Goal: Check status: Check status

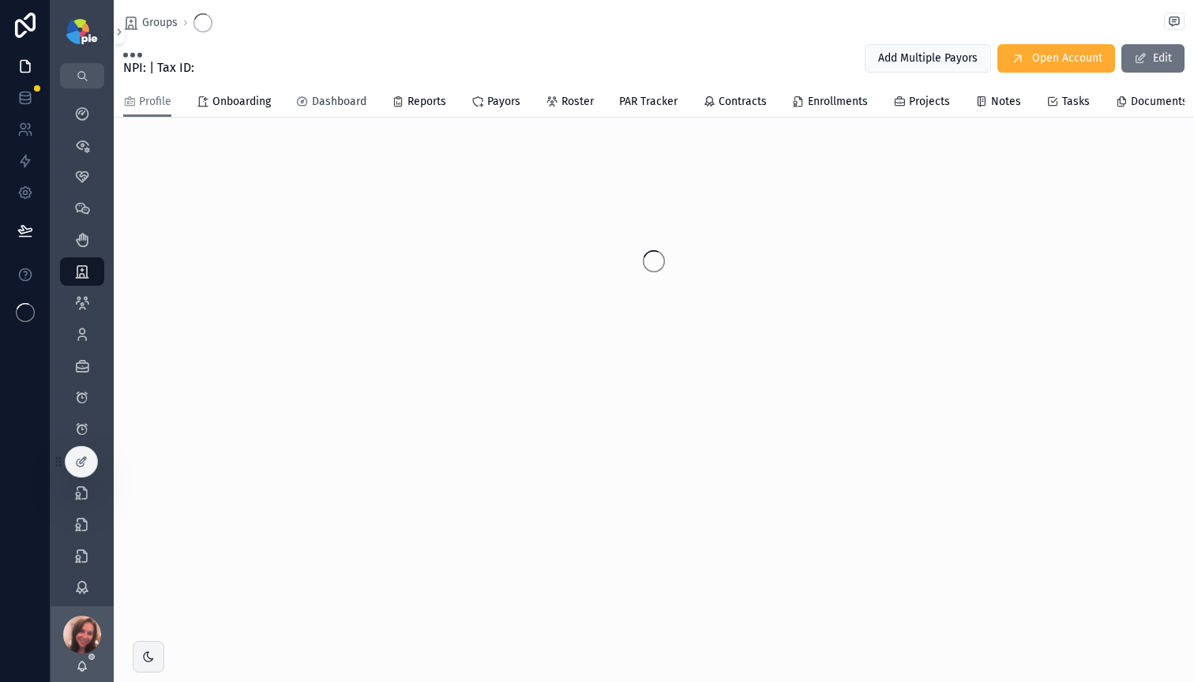
click at [331, 100] on span "Dashboard" at bounding box center [339, 102] width 54 height 16
click at [329, 103] on span "Dashboard" at bounding box center [339, 102] width 54 height 16
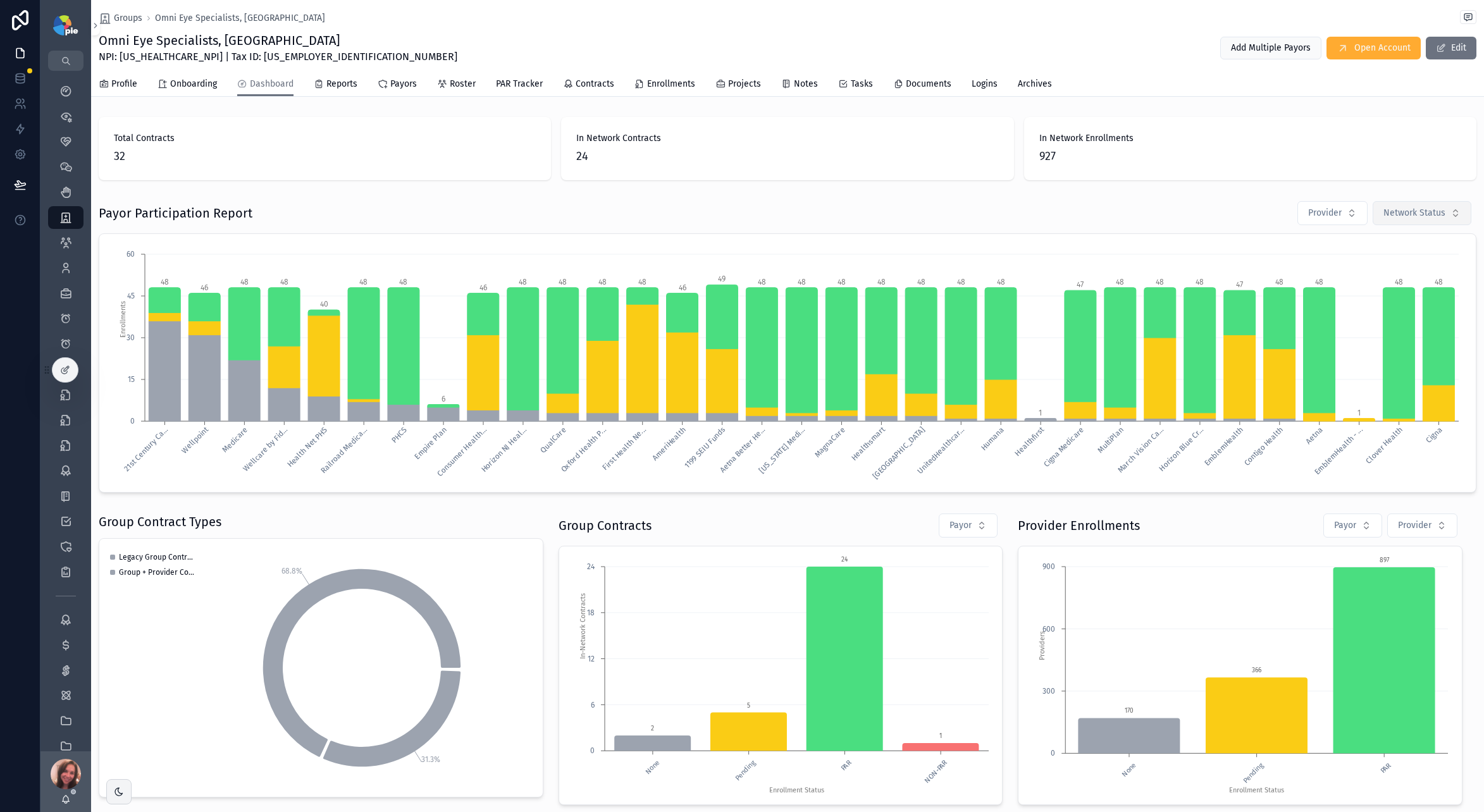
click at [955, 216] on span "Network Status" at bounding box center [1414, 213] width 62 height 13
click at [955, 240] on div "21st Century Ca... Wellpoint Medicare Wellcare by Fid... Health Net PHS Railroa…" at bounding box center [787, 363] width 1377 height 259
click at [955, 210] on span "Network Status" at bounding box center [1414, 213] width 62 height 13
click at [955, 286] on div "Pending" at bounding box center [1405, 284] width 152 height 20
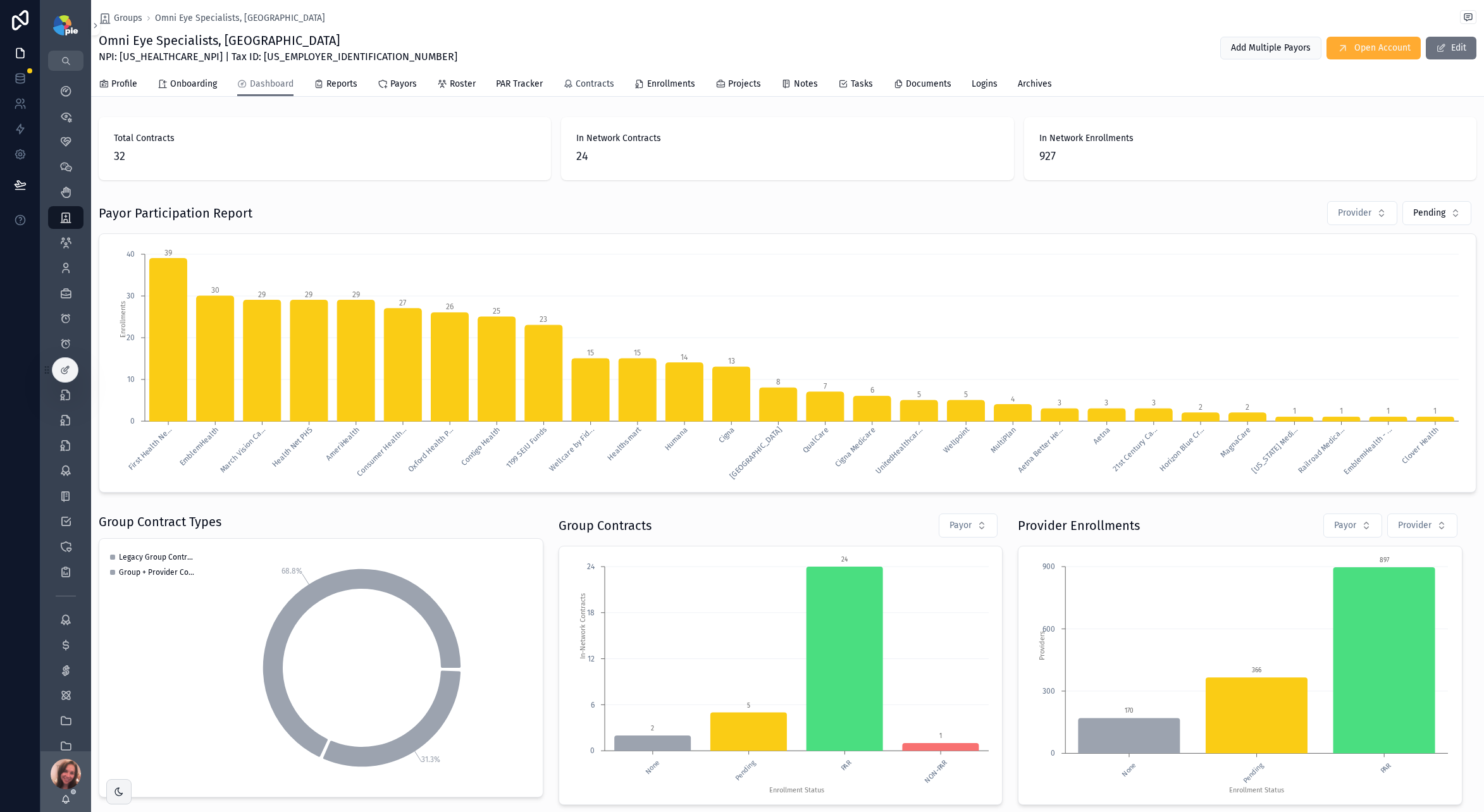
click at [589, 86] on span "Contracts" at bounding box center [595, 84] width 38 height 13
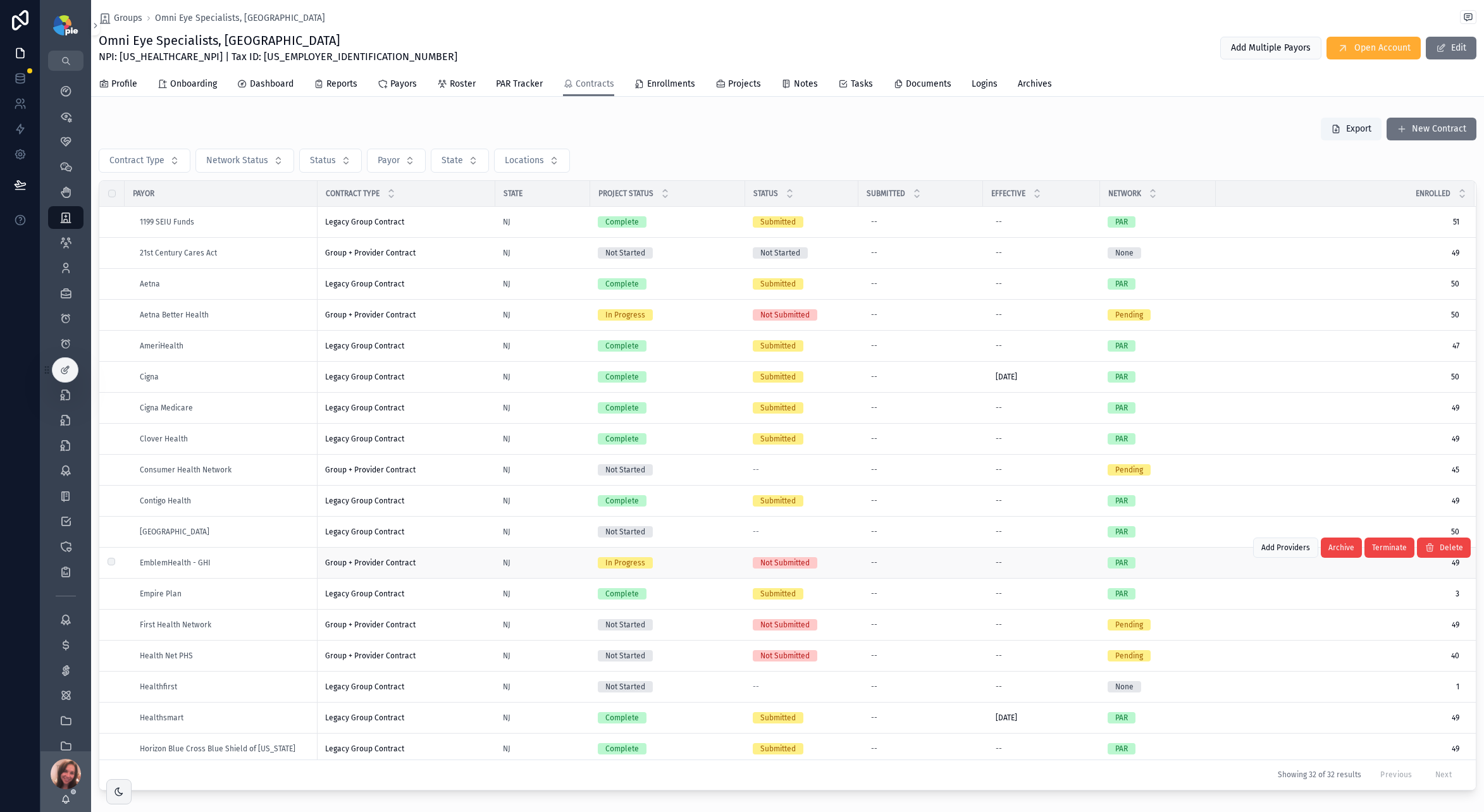
click at [459, 545] on div "Group + Provider Contract Group + Provider Contract" at bounding box center [406, 562] width 163 height 10
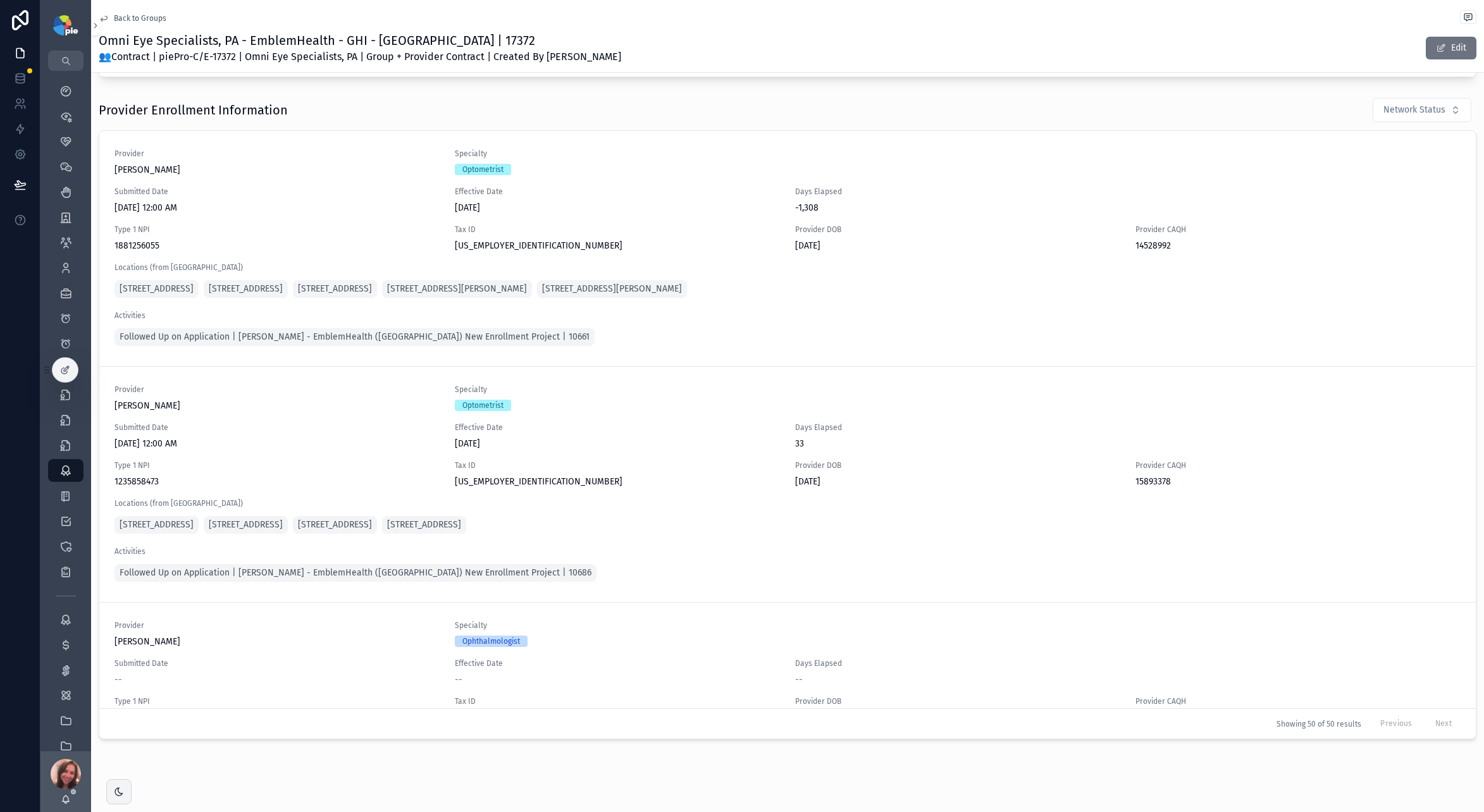
scroll to position [886, 0]
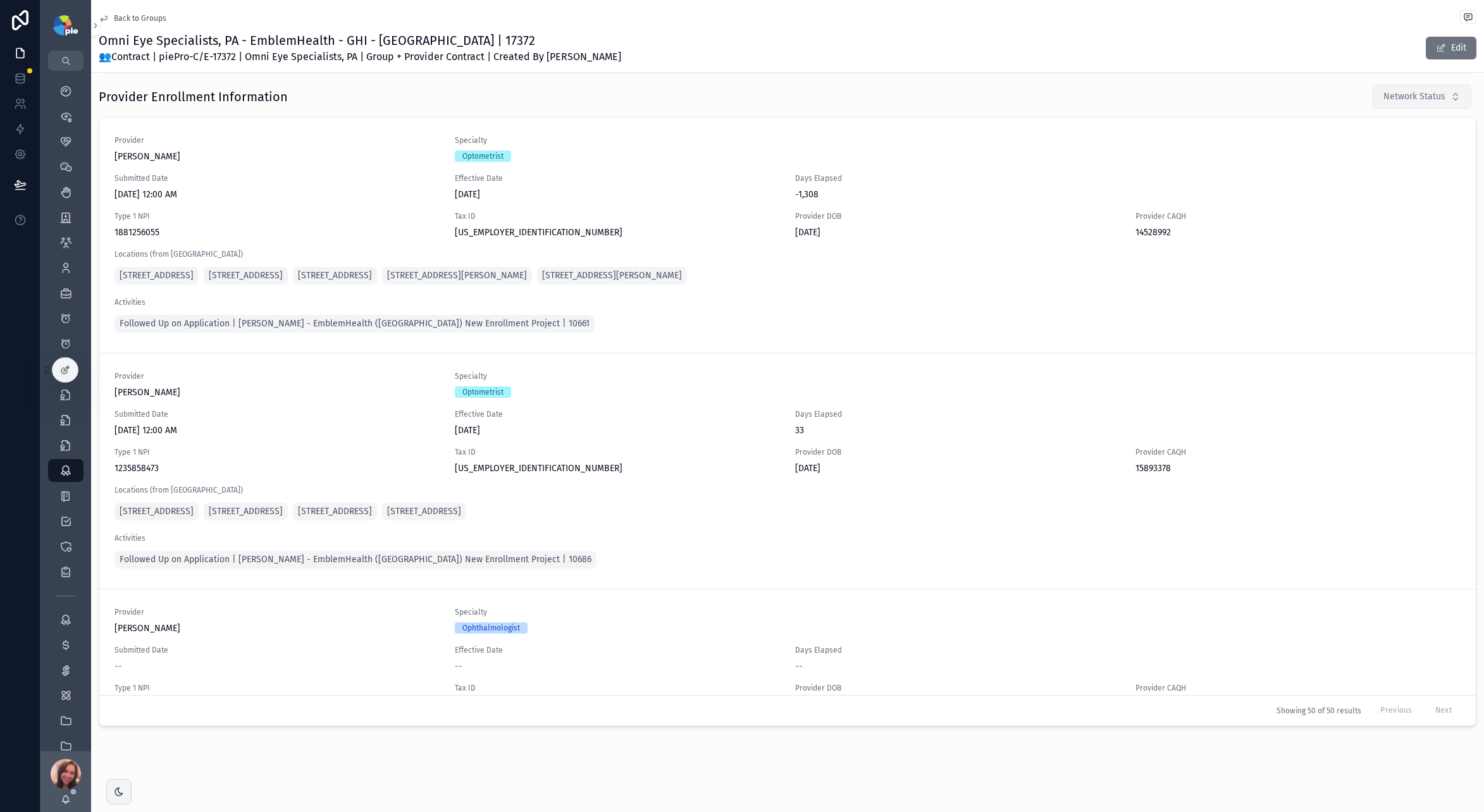
click at [955, 93] on span "Network Status" at bounding box center [1414, 97] width 62 height 13
click at [955, 169] on div "Pending" at bounding box center [1405, 167] width 152 height 20
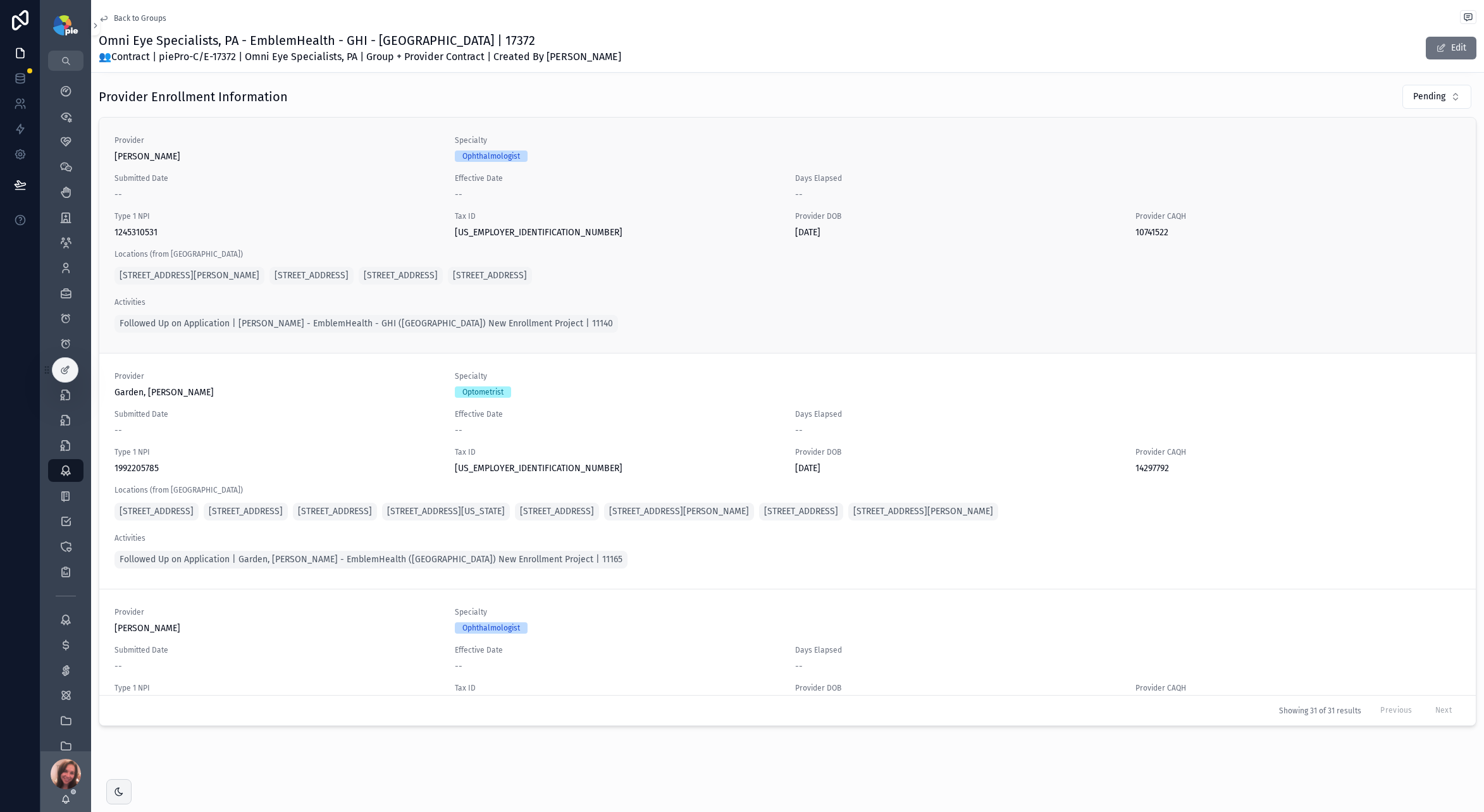
scroll to position [828, 0]
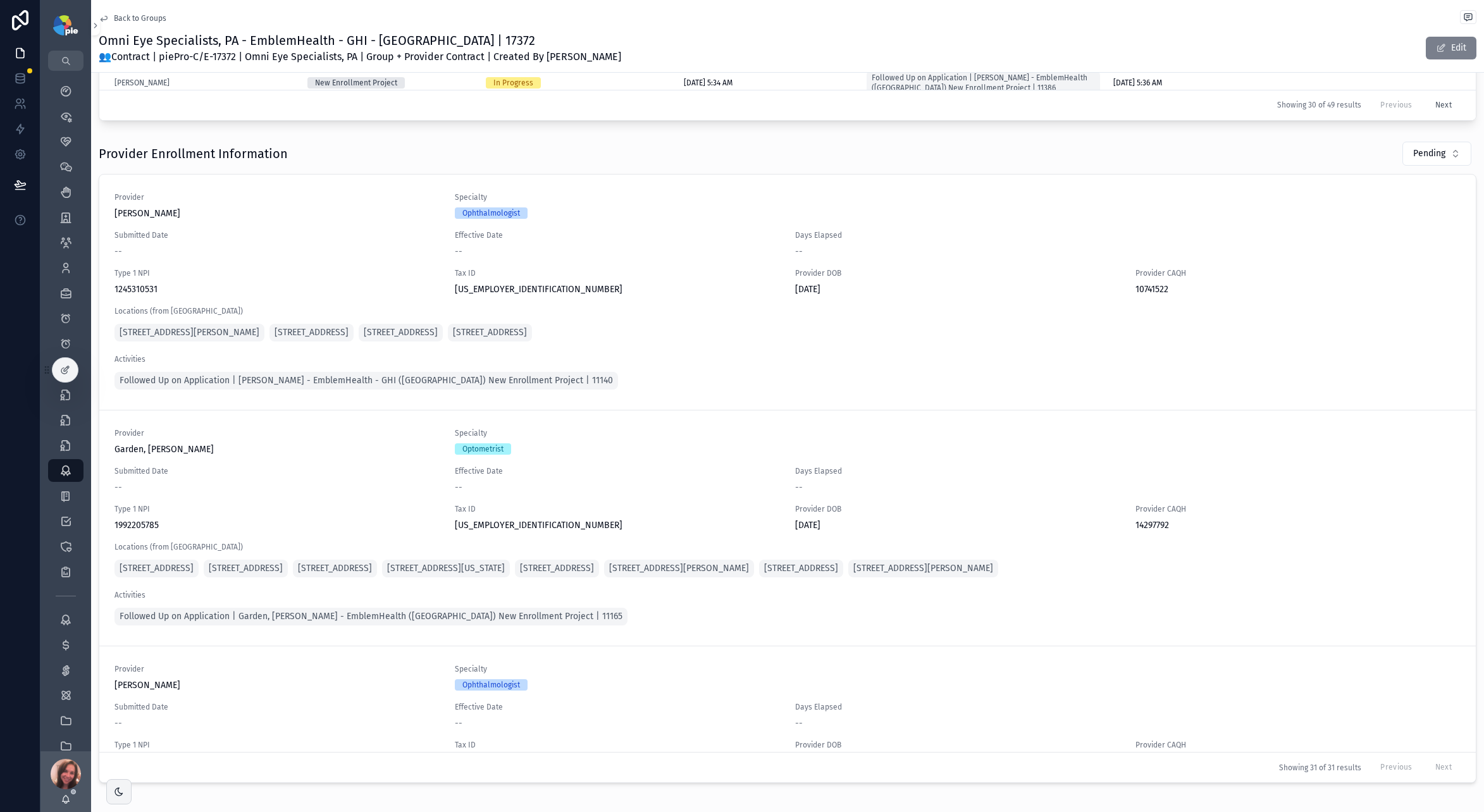
click at [955, 53] on button "Edit" at bounding box center [1450, 48] width 50 height 22
click at [955, 54] on button "Done" at bounding box center [1447, 48] width 58 height 22
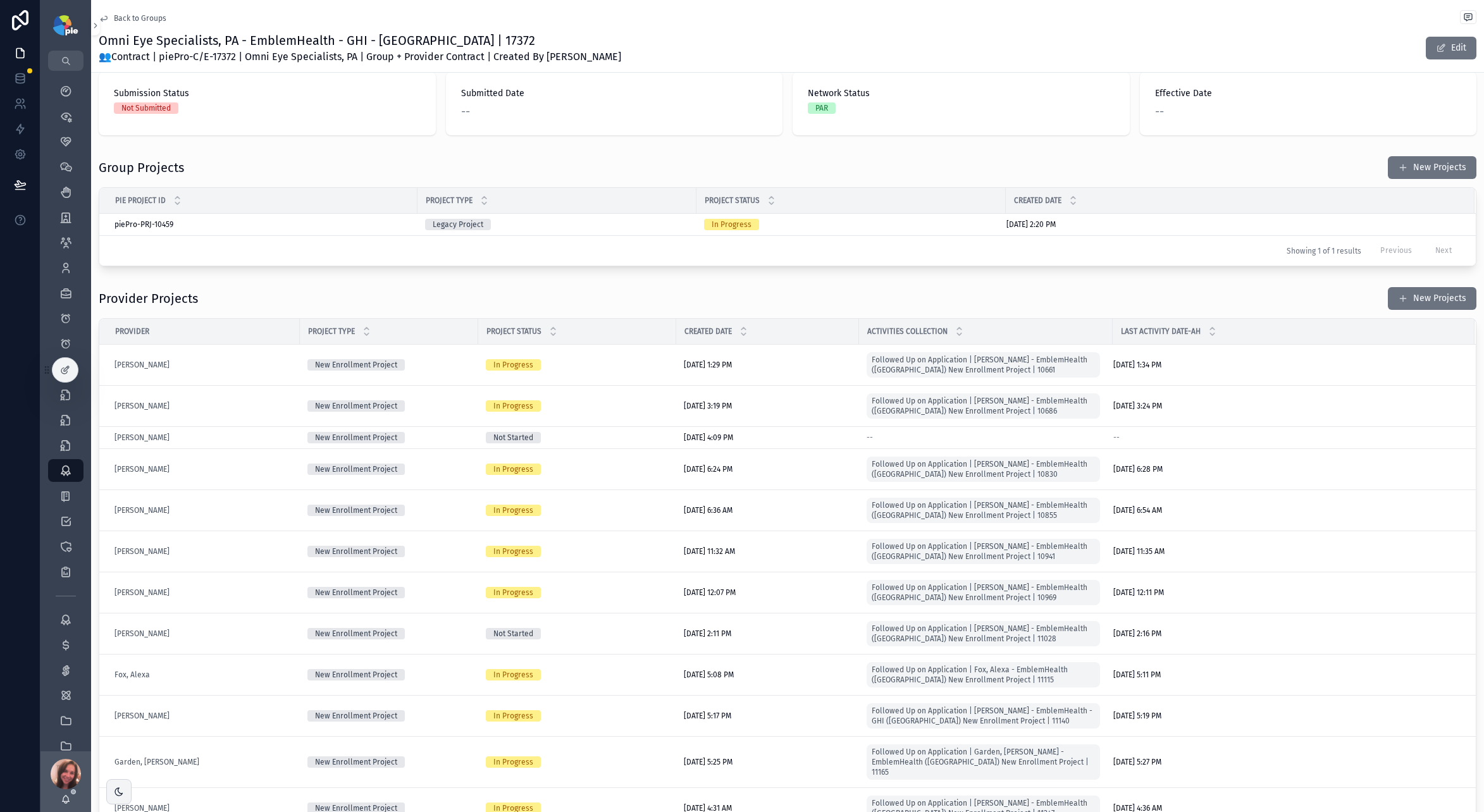
scroll to position [0, 0]
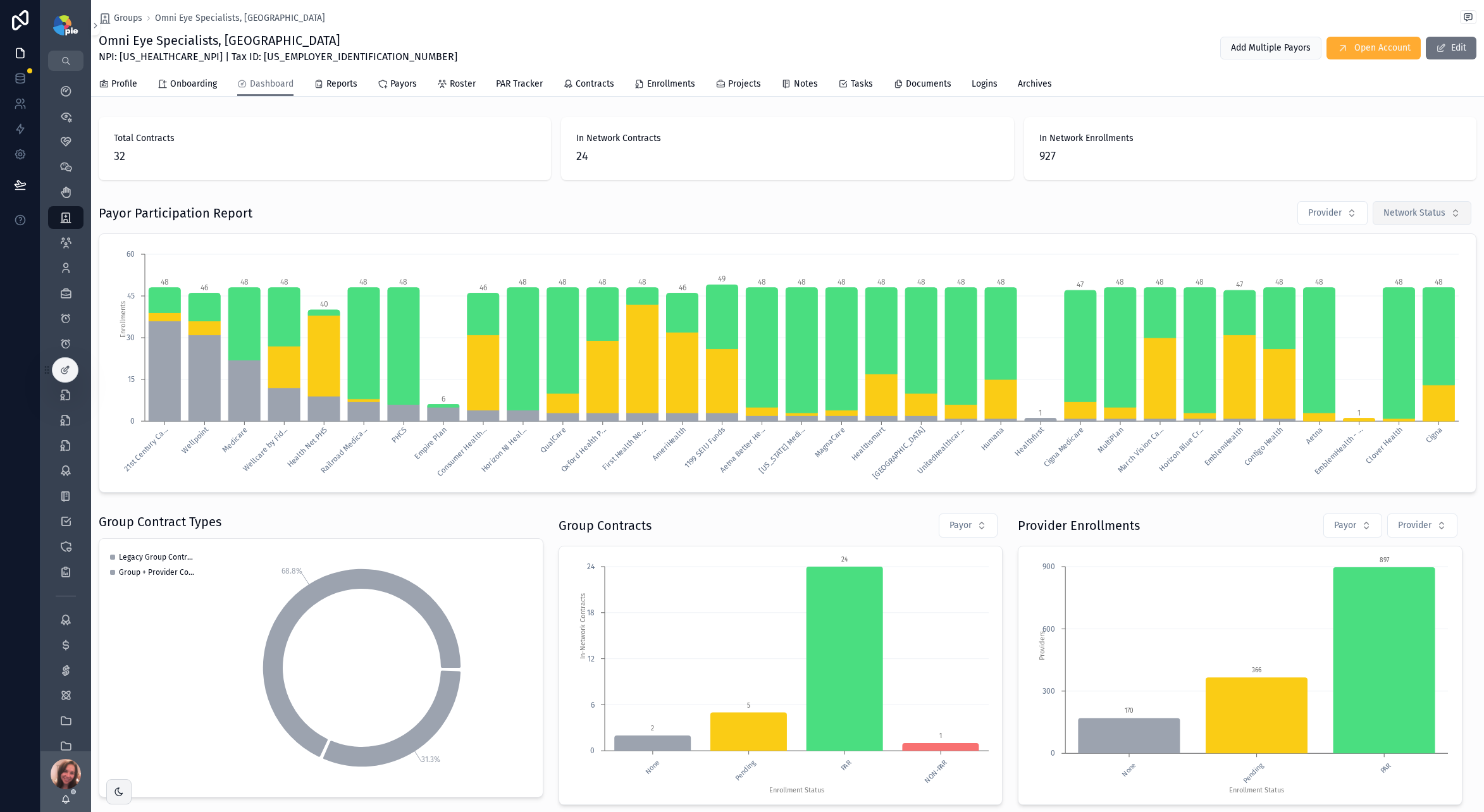
click at [955, 215] on button "Network Status" at bounding box center [1422, 213] width 99 height 24
click at [955, 281] on div "Pending" at bounding box center [1405, 284] width 152 height 20
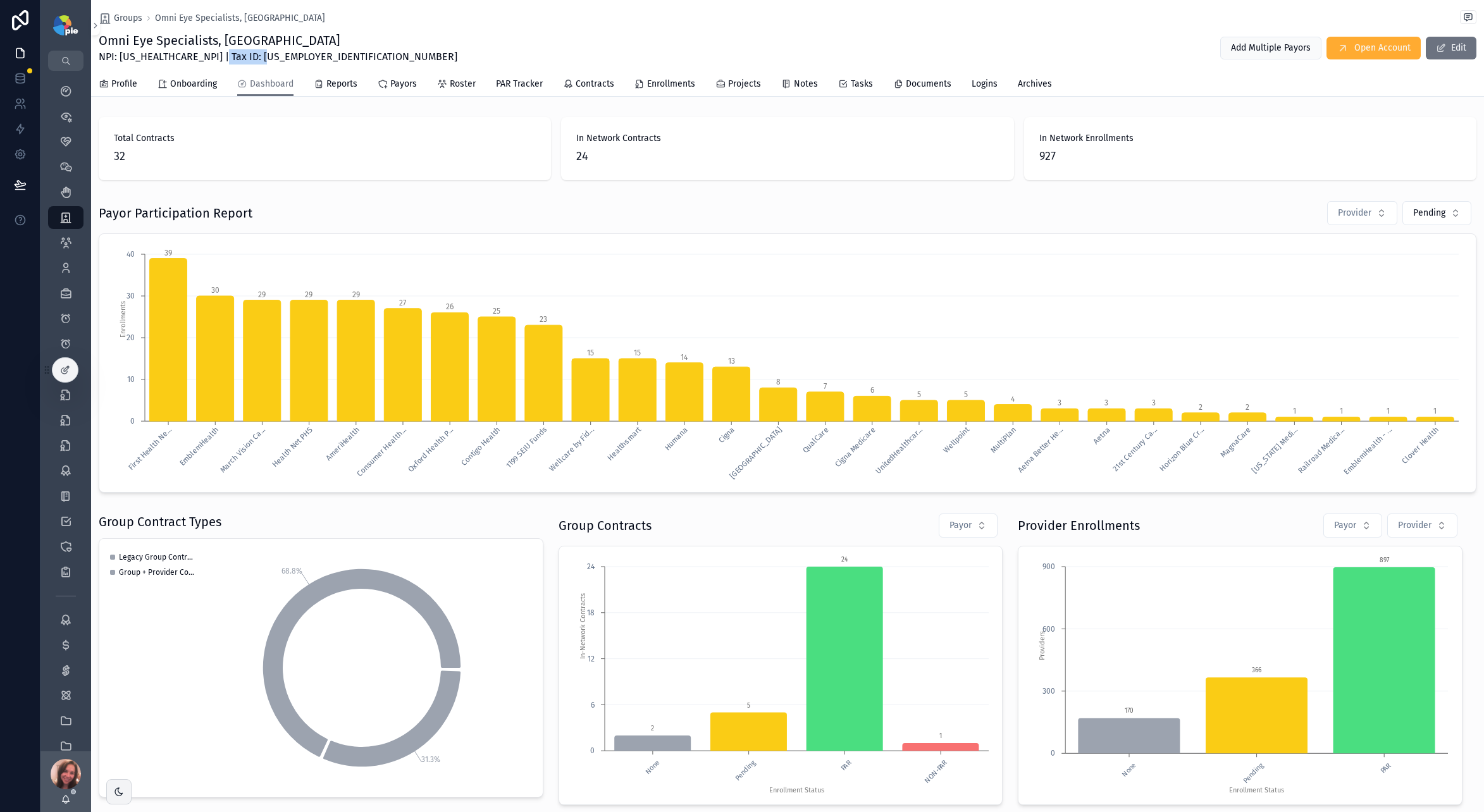
drag, startPoint x: 212, startPoint y: 55, endPoint x: 272, endPoint y: 56, distance: 60.0
click at [272, 56] on div "Omni Eye Specialists, PA NPI: [US_HEALTHCARE_NPI] | Tax ID: [US_EMPLOYER_IDENTI…" at bounding box center [787, 47] width 1377 height 33
copy span "[US_EMPLOYER_IDENTIFICATION_NUMBER]"
click at [591, 82] on span "Contracts" at bounding box center [595, 84] width 38 height 13
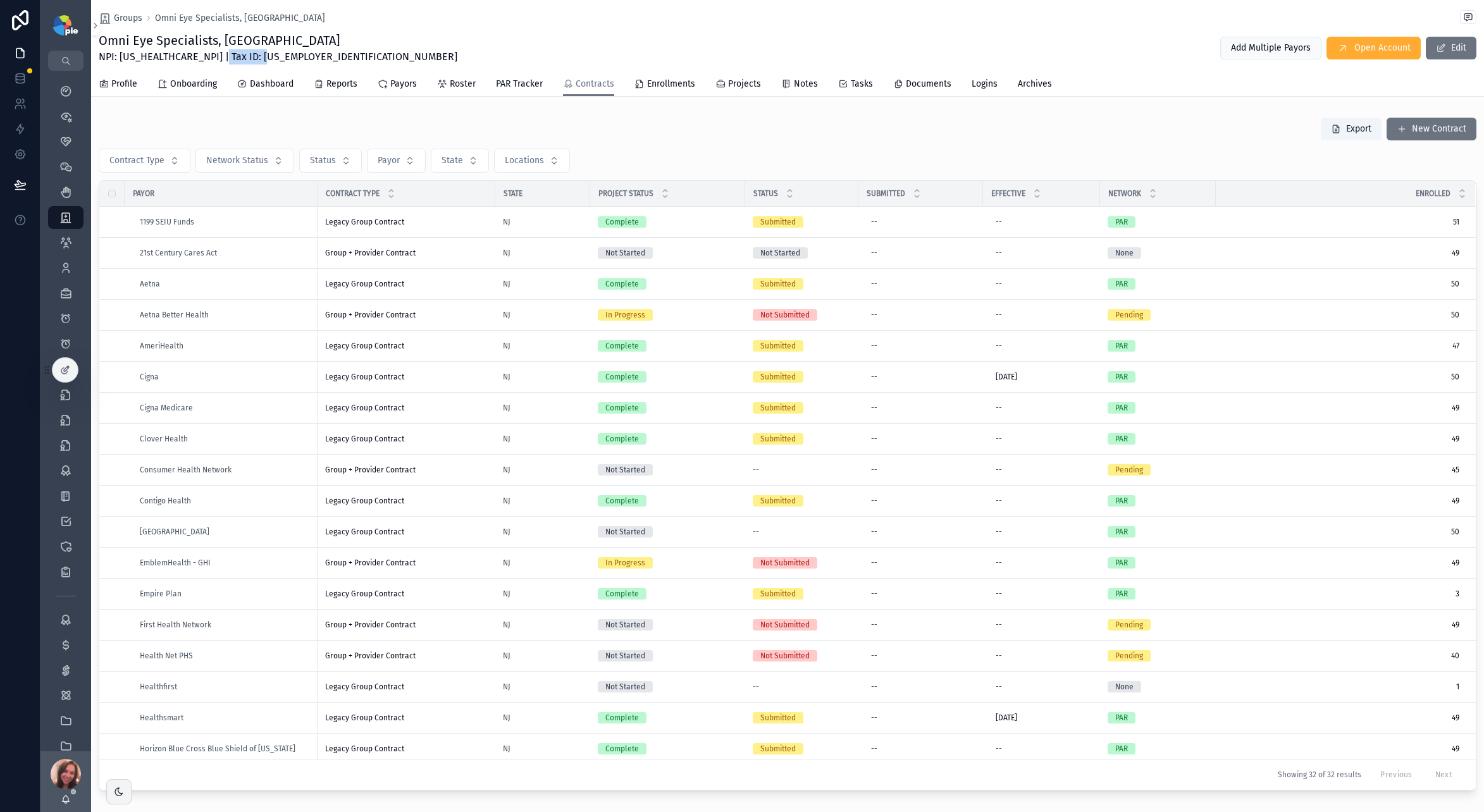
click at [587, 83] on span "Contracts" at bounding box center [595, 84] width 38 height 13
click at [421, 504] on div "Legacy Group Contract Legacy Group Contract" at bounding box center [406, 500] width 163 height 10
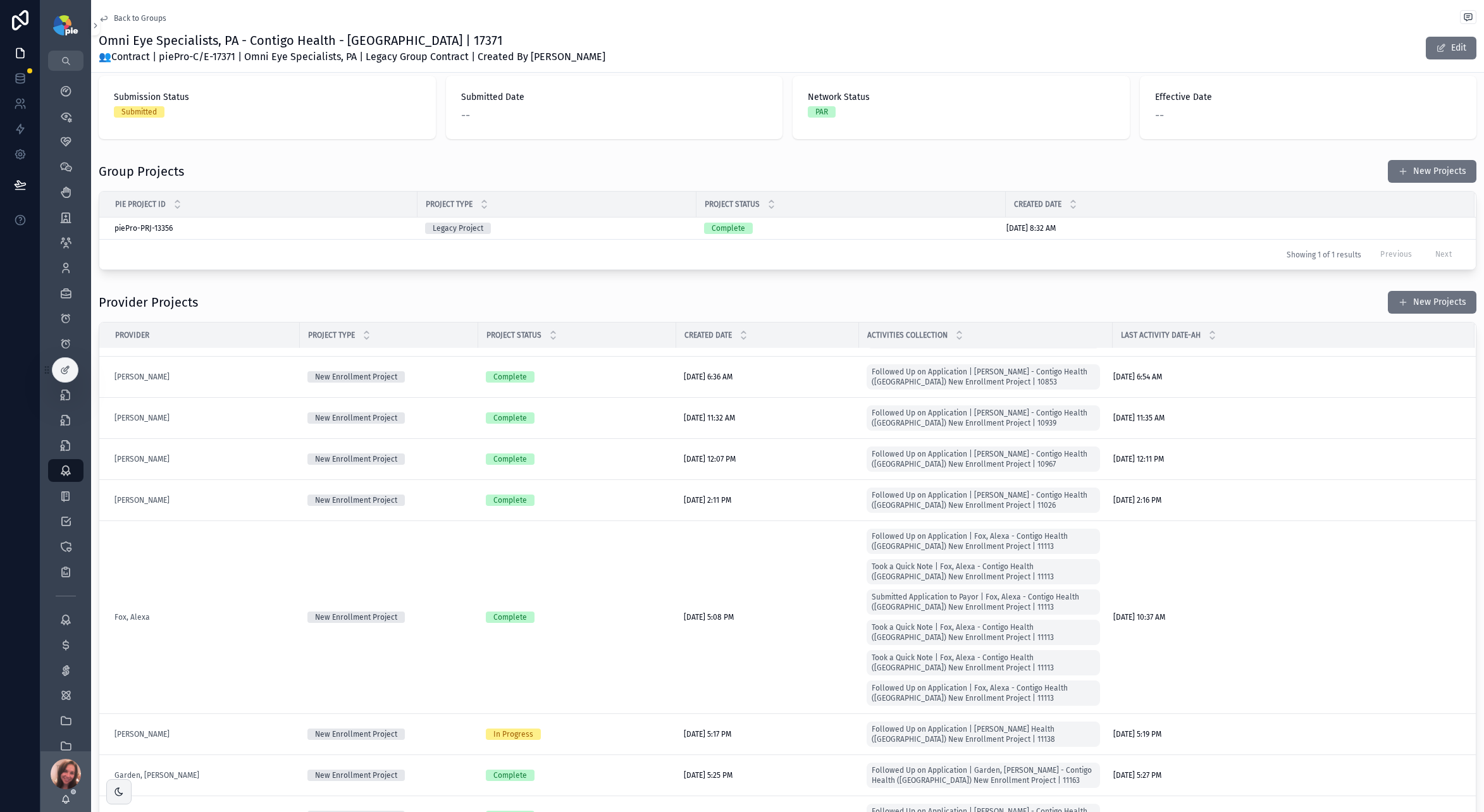
scroll to position [191, 0]
